Goal: Task Accomplishment & Management: Manage account settings

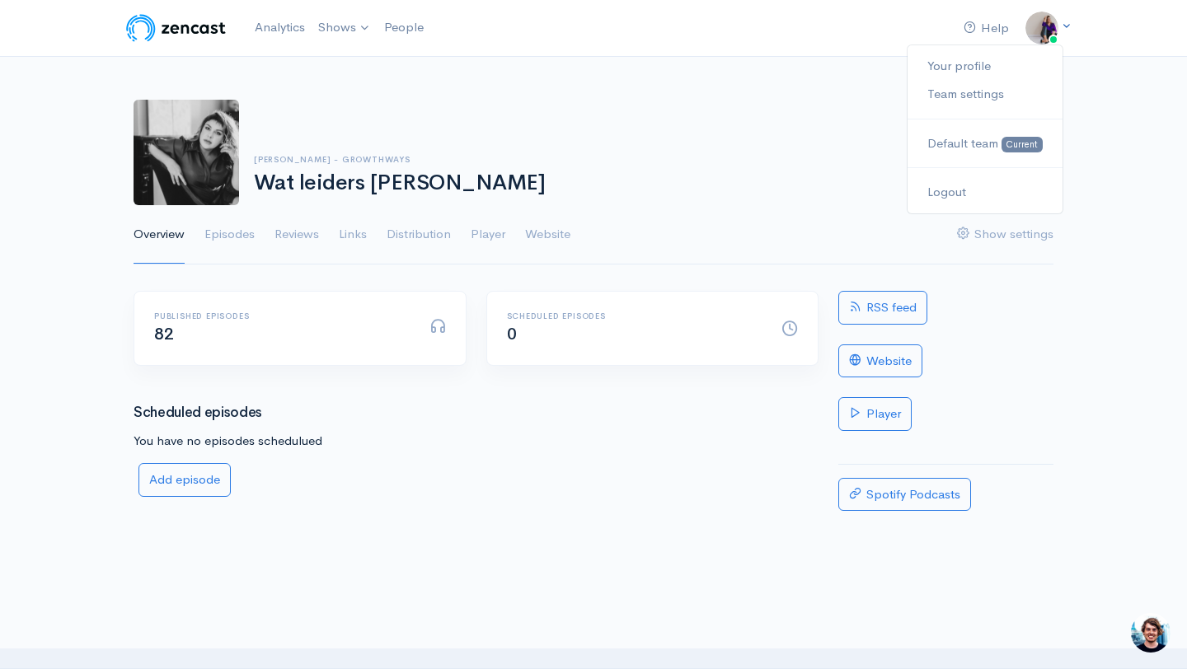
click at [1039, 27] on img at bounding box center [1041, 28] width 33 height 33
click at [967, 63] on link "Your profile" at bounding box center [984, 66] width 155 height 29
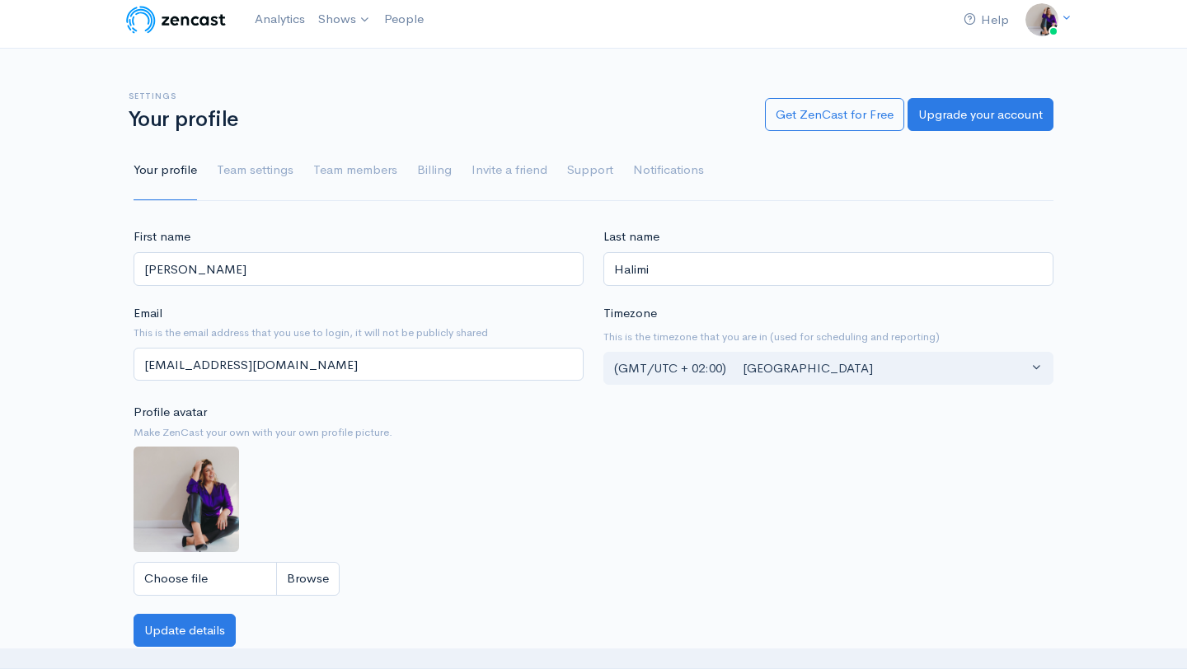
scroll to position [11, 0]
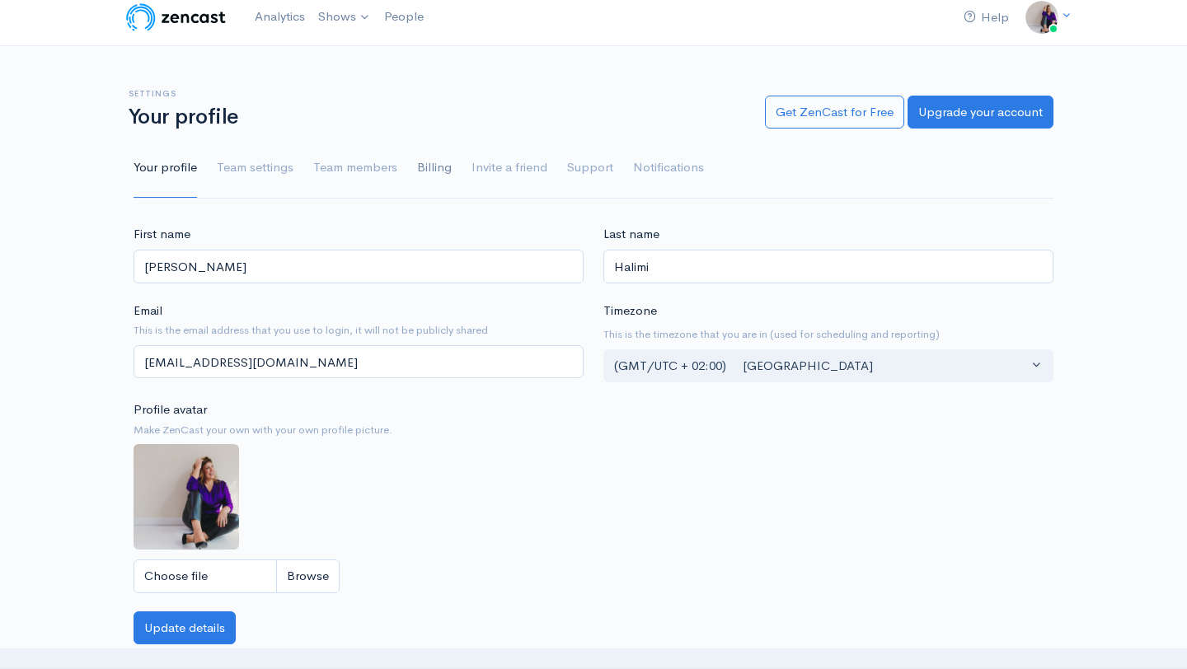
click at [441, 168] on link "Billing" at bounding box center [434, 167] width 35 height 59
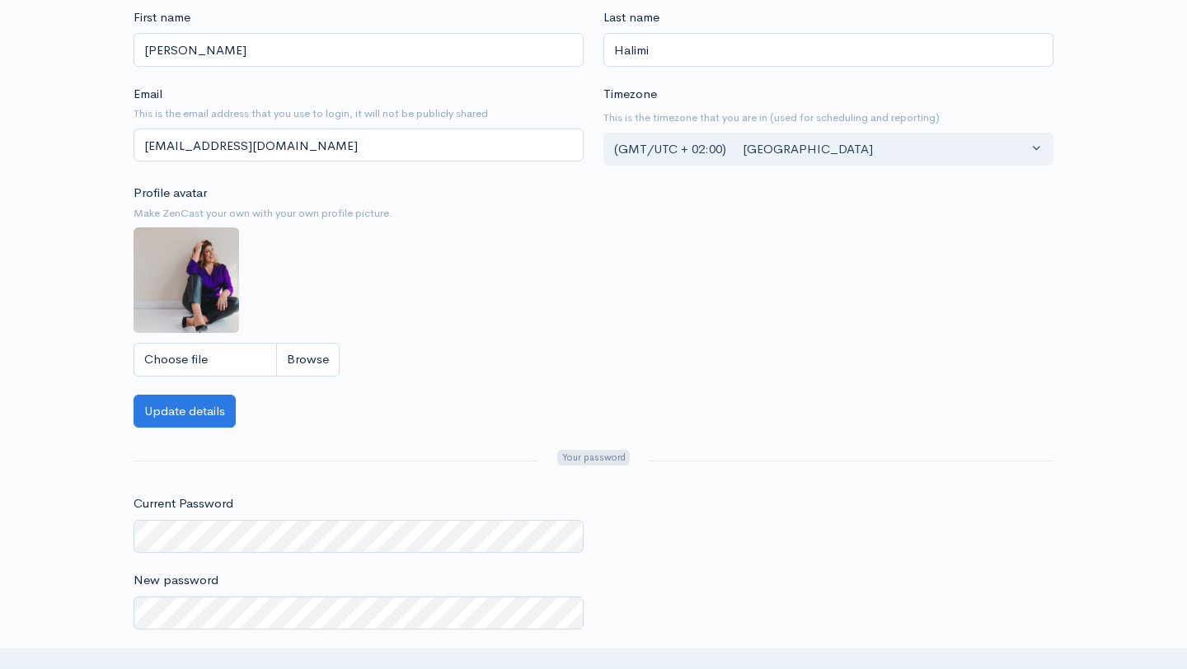
scroll to position [419, 0]
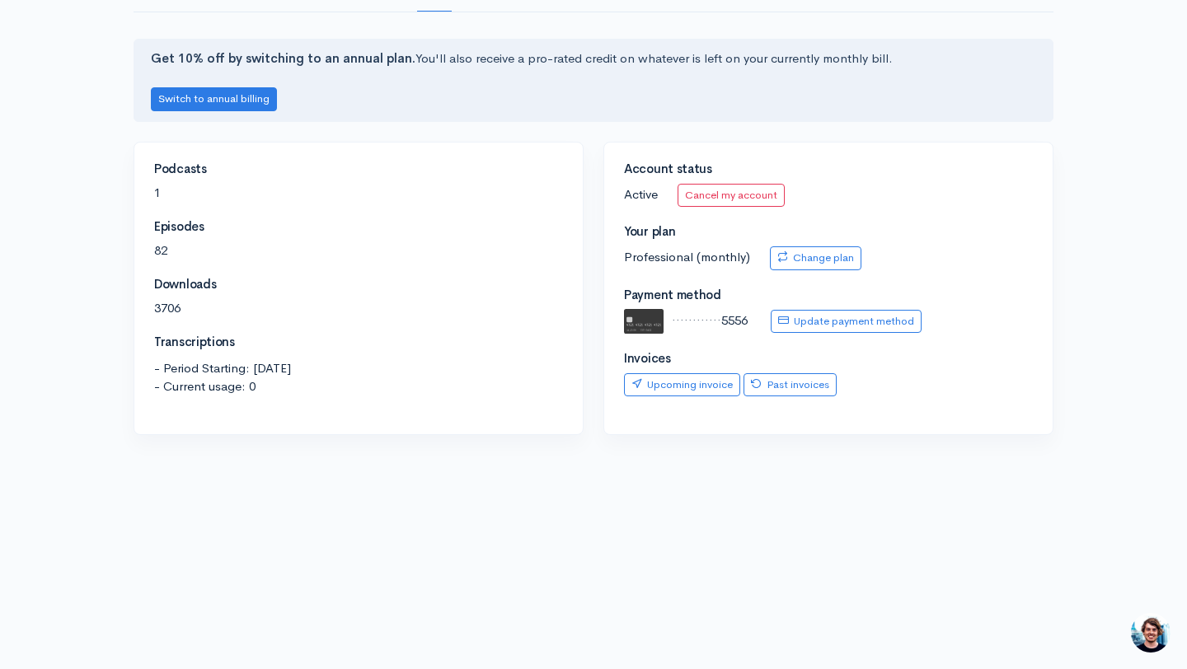
scroll to position [197, 0]
click at [786, 390] on link "Past invoices" at bounding box center [789, 385] width 93 height 24
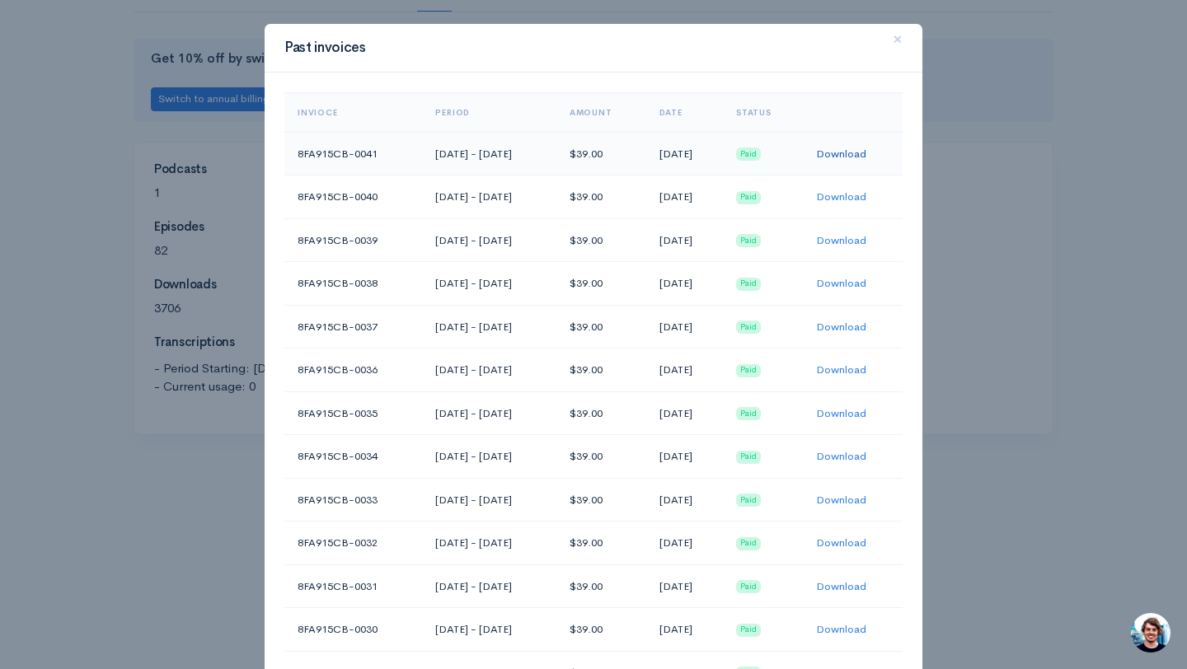
click at [860, 152] on link "Download" at bounding box center [841, 154] width 50 height 14
click at [866, 196] on link "Download" at bounding box center [841, 197] width 50 height 14
click at [893, 32] on span "×" at bounding box center [897, 39] width 10 height 24
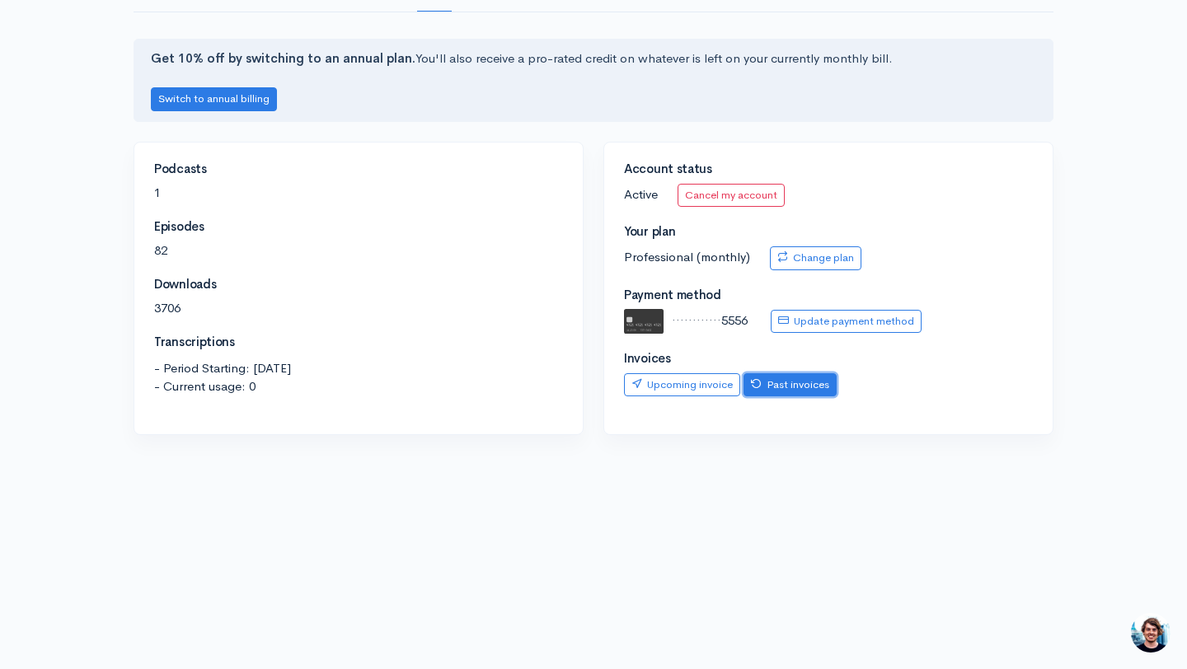
click at [786, 387] on link "Past invoices" at bounding box center [789, 385] width 93 height 24
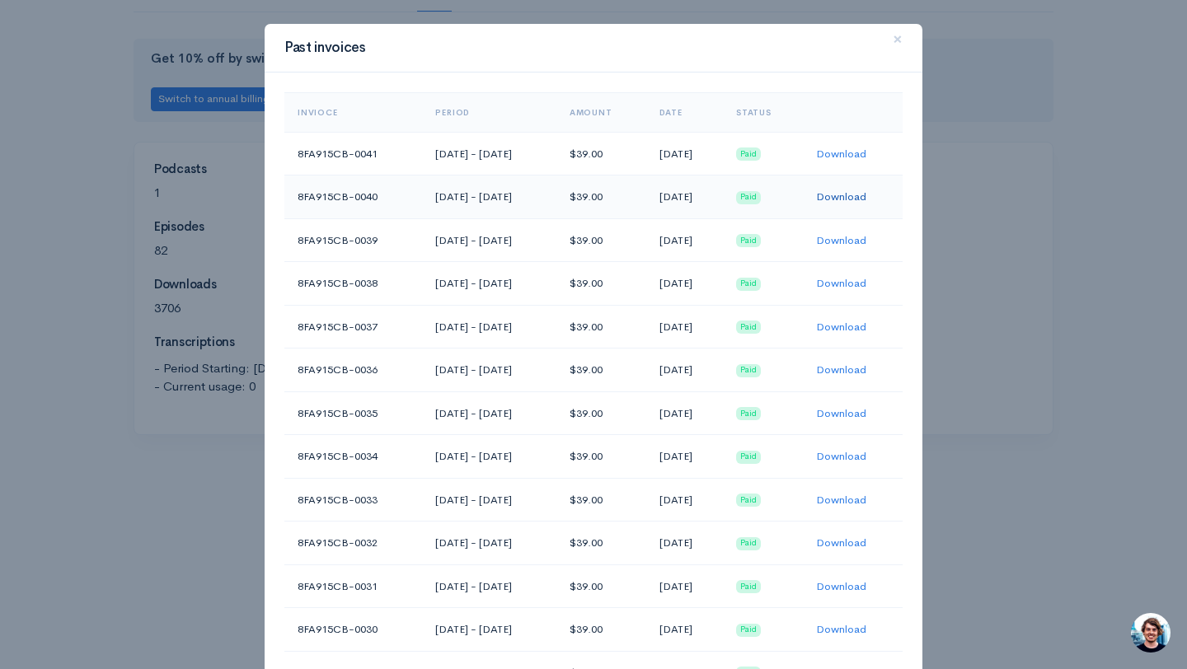
click at [866, 194] on link "Download" at bounding box center [841, 197] width 50 height 14
click at [849, 156] on link "Download" at bounding box center [841, 154] width 50 height 14
click at [896, 37] on span "×" at bounding box center [897, 39] width 10 height 24
